Goal: Information Seeking & Learning: Learn about a topic

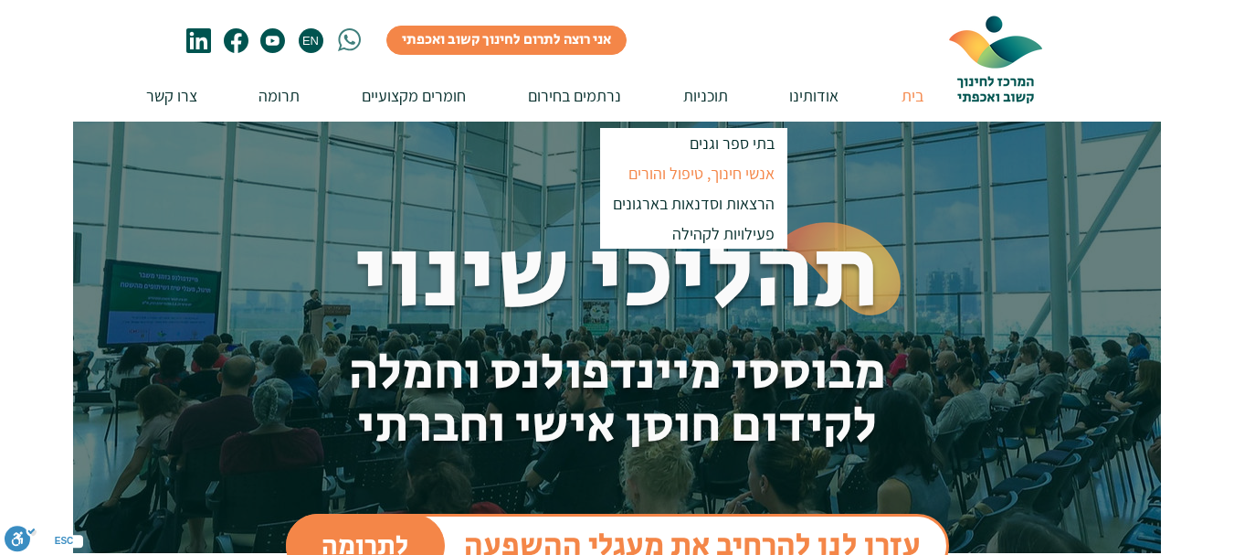
click at [679, 177] on p "אנשי חינוך, טיפול והורים" at bounding box center [701, 173] width 163 height 30
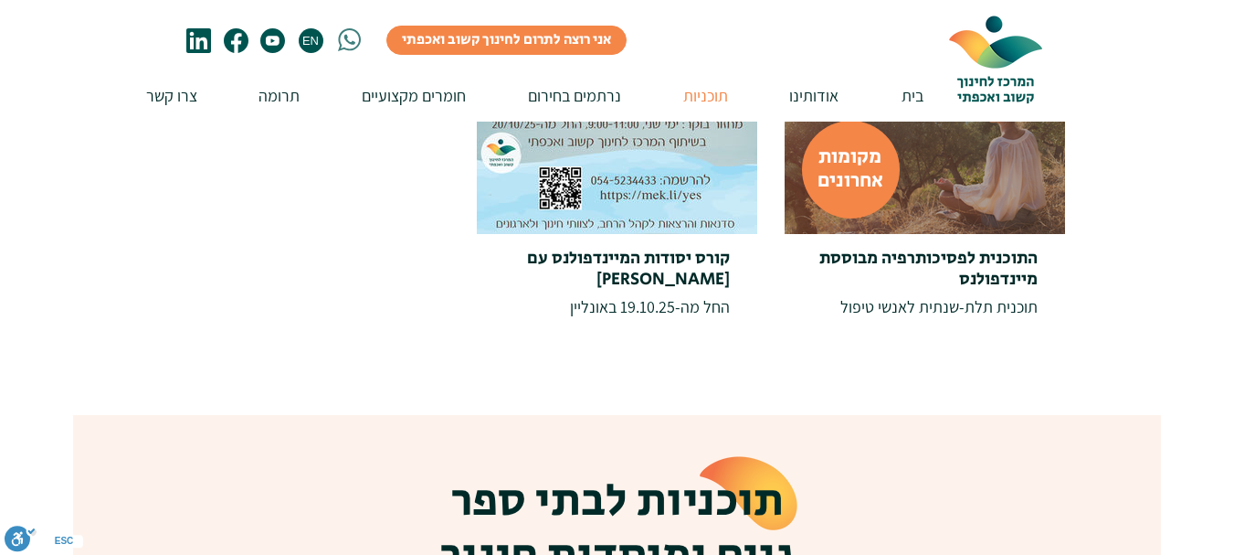
scroll to position [427, 0]
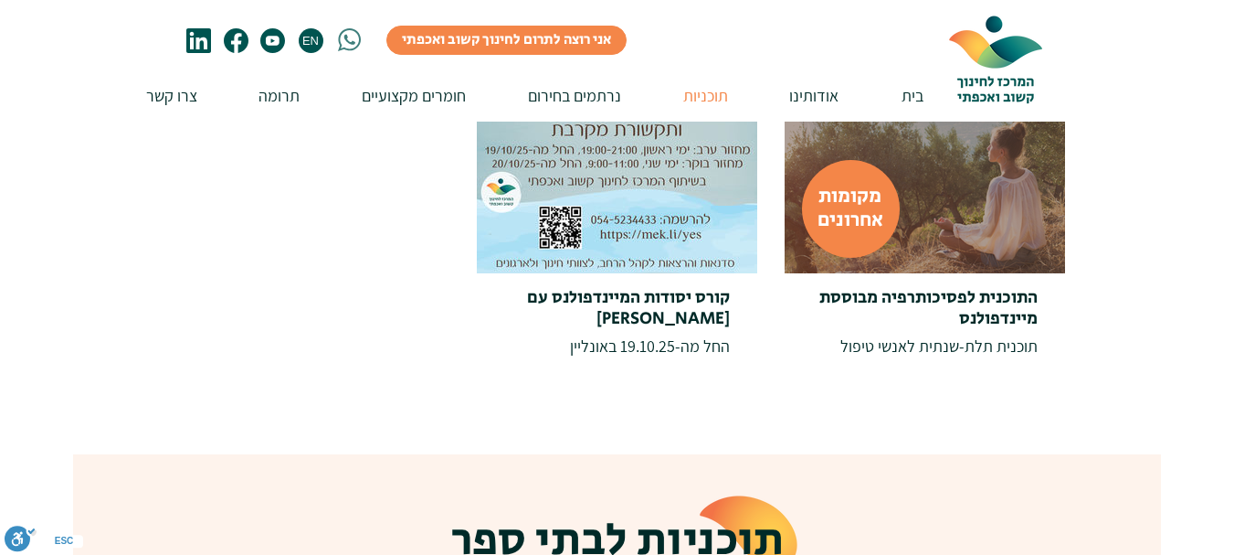
click at [989, 232] on div at bounding box center [925, 134] width 280 height 280
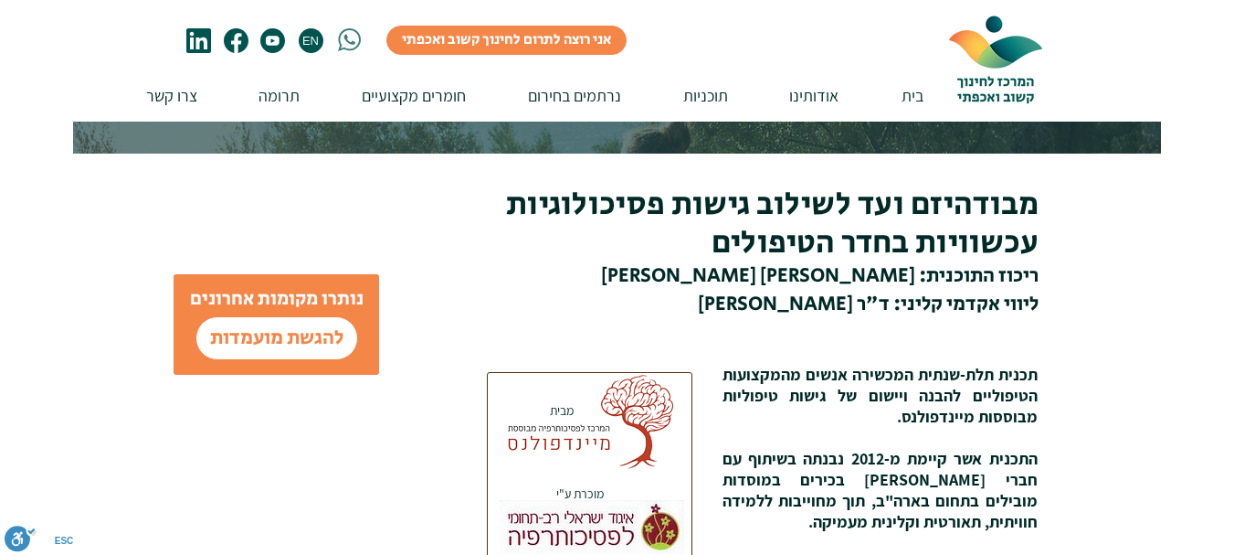
scroll to position [427, 0]
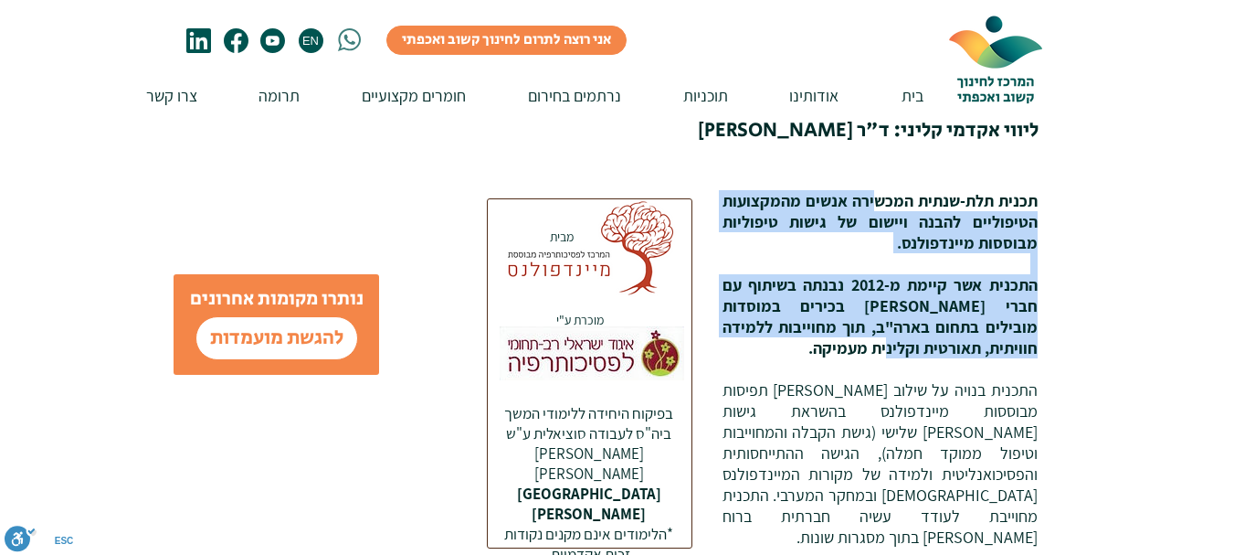
drag, startPoint x: 872, startPoint y: 195, endPoint x: 780, endPoint y: 349, distance: 179.4
click at [780, 349] on div "​תכנית תלת-שנתית המכשירה אנשים מהמקצועות הטיפוליים להבנה ויישום של גישות טיפולי…" at bounding box center [880, 368] width 315 height 357
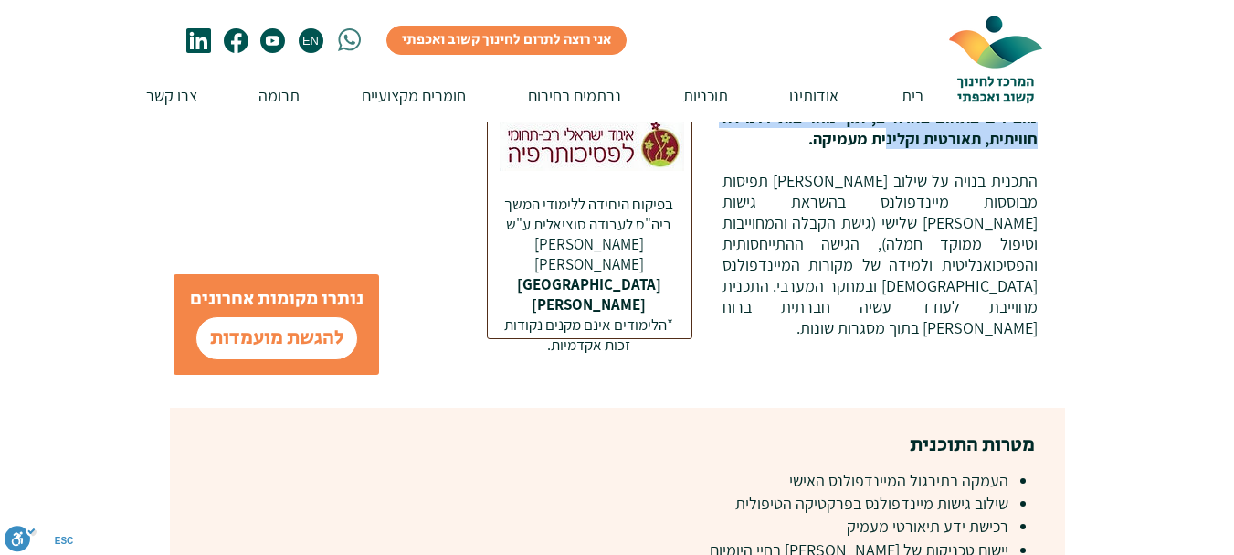
scroll to position [640, 0]
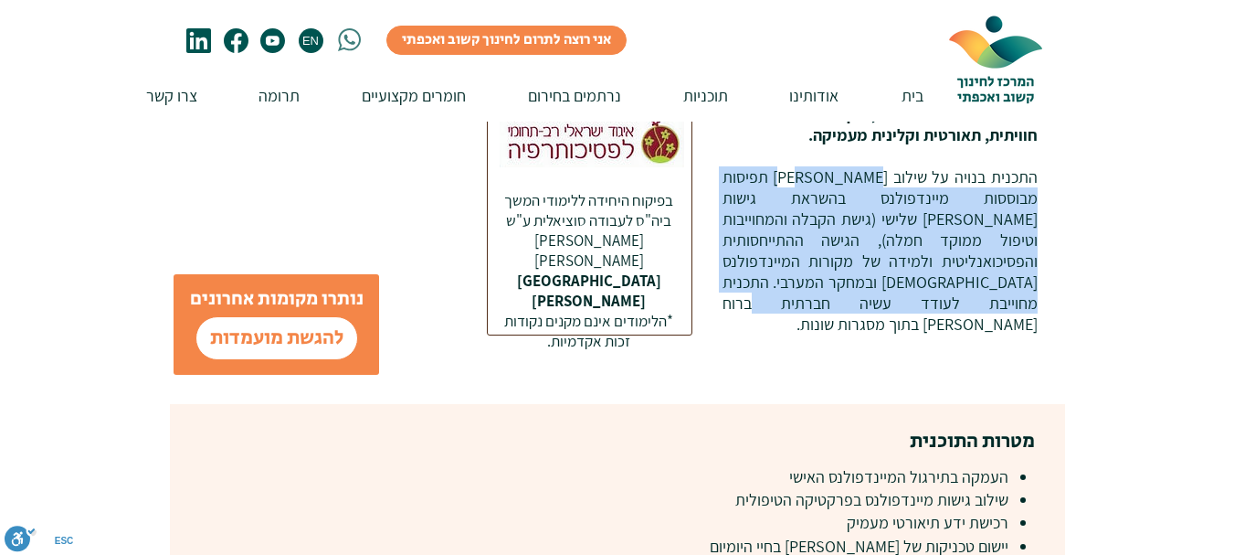
drag, startPoint x: 845, startPoint y: 182, endPoint x: 876, endPoint y: 307, distance: 129.0
click at [876, 307] on p "התכנית בנויה על שילוב [PERSON_NAME] תפיסות מבוססות מיינדפולנס בהשראת גישות [PER…" at bounding box center [880, 250] width 315 height 168
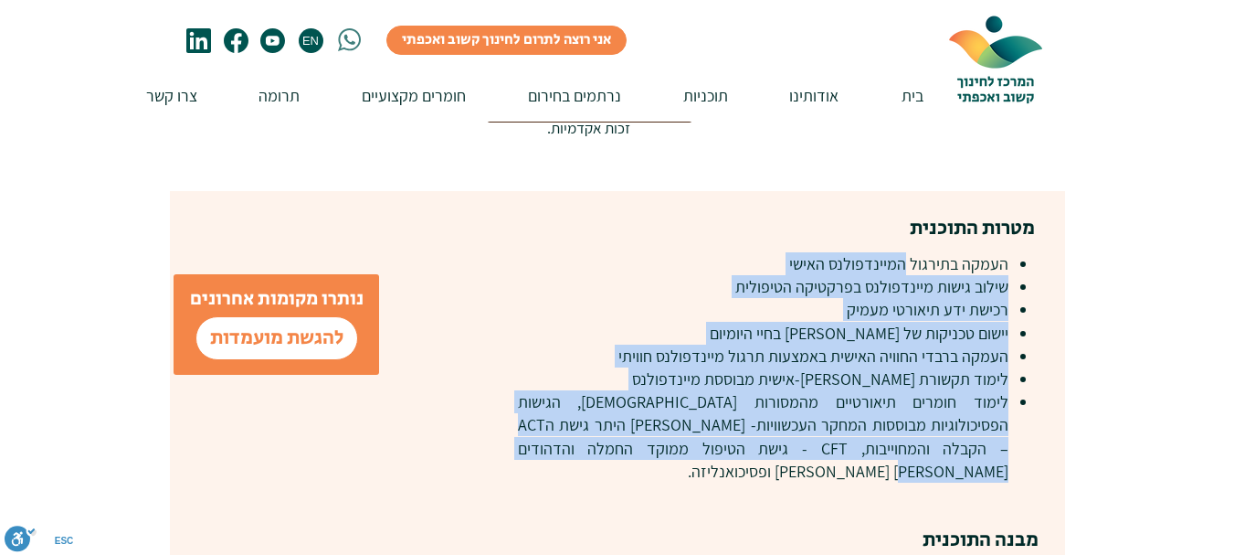
drag, startPoint x: 905, startPoint y: 267, endPoint x: 678, endPoint y: 439, distance: 285.6
click at [678, 439] on ul "העמקה בתירגול המיינדפולנס האישי שילוב גישות מיינדפולנס בפרקטיקה הטיפולית רכישת …" at bounding box center [774, 367] width 513 height 230
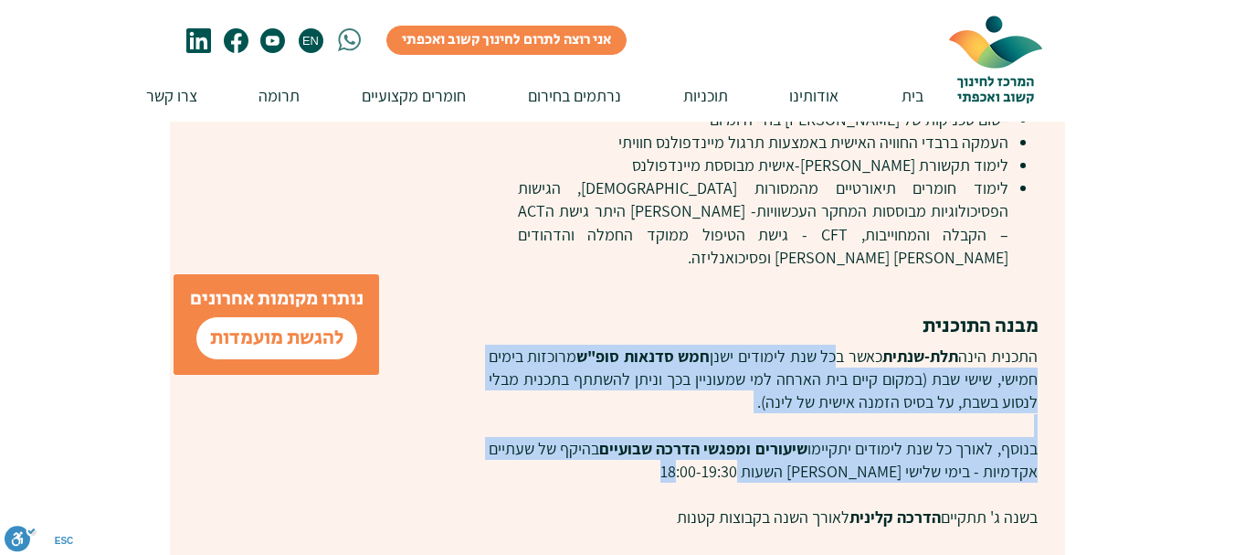
drag, startPoint x: 828, startPoint y: 328, endPoint x: 698, endPoint y: 452, distance: 179.6
click at [698, 452] on div "התכנית הינה תלת-שנתית כאשר בכל שנת לימודים ישנן חמש סדנאות סופ"ש מרוכזות בימים …" at bounding box center [763, 516] width 549 height 345
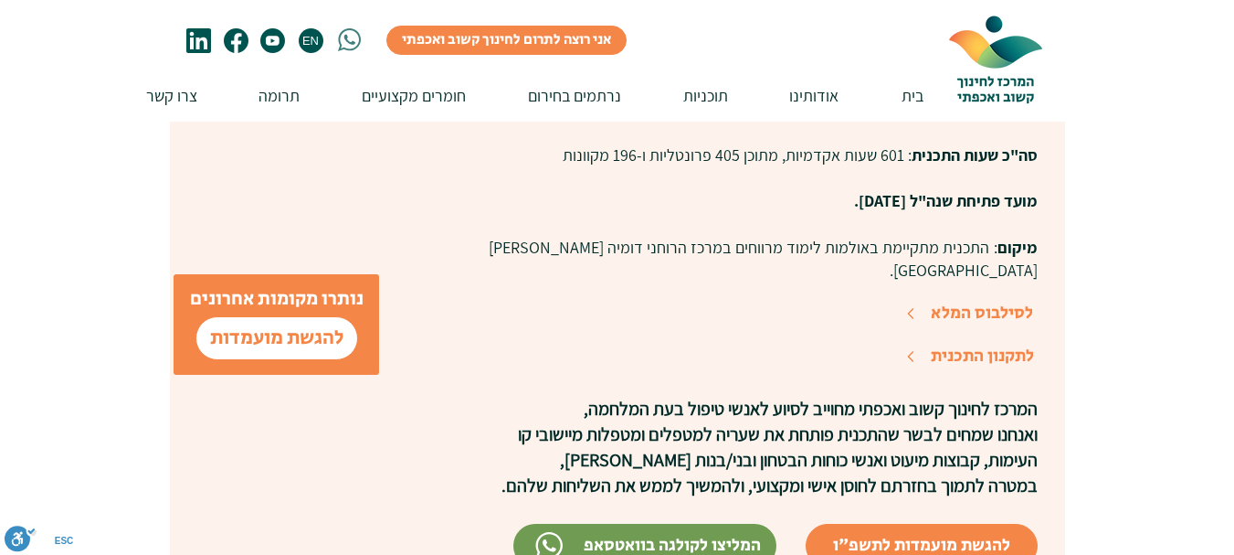
scroll to position [1492, 0]
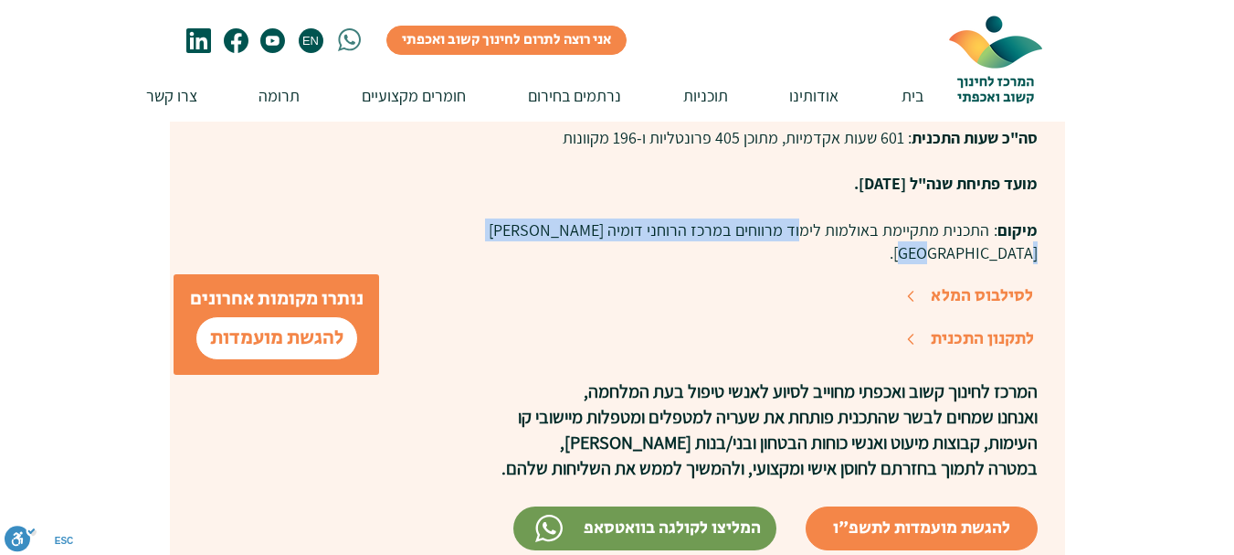
drag, startPoint x: 808, startPoint y: 206, endPoint x: 494, endPoint y: 212, distance: 313.4
click at [494, 218] on p "מיקום : התכנית מתקיימת באולמות לימוד מרווחים במרכז הרוחני דומיה [PERSON_NAME][G…" at bounding box center [763, 241] width 549 height 46
